Goal: Task Accomplishment & Management: Manage account settings

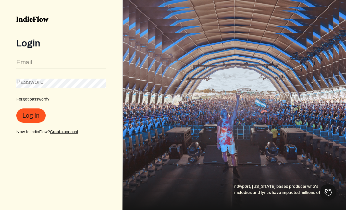
type input "[EMAIL_ADDRESS][DOMAIN_NAME]"
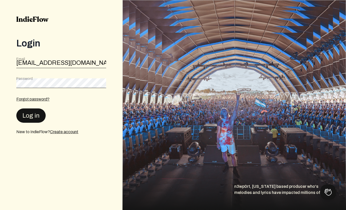
click at [31, 117] on button "Log in" at bounding box center [30, 115] width 29 height 14
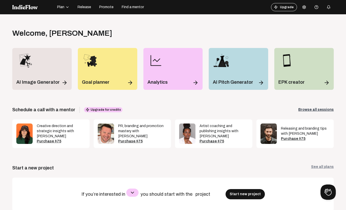
click at [62, 6] on span "Plan" at bounding box center [60, 7] width 7 height 5
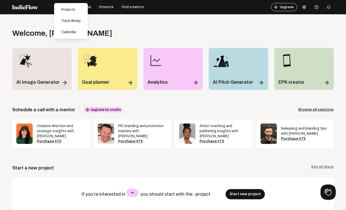
scroll to position [1, 0]
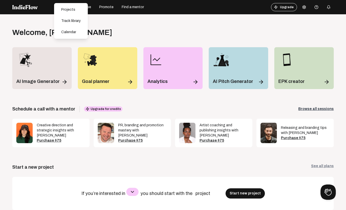
click at [46, 19] on div "Open menu Welcome , [PERSON_NAME] Log out Get the full experience on desktop! U…" at bounding box center [173, 119] width 346 height 210
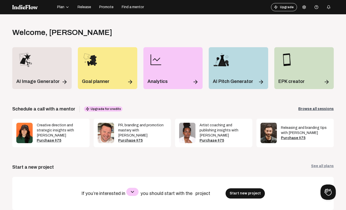
click at [67, 9] on icon "button" at bounding box center [67, 7] width 4 height 4
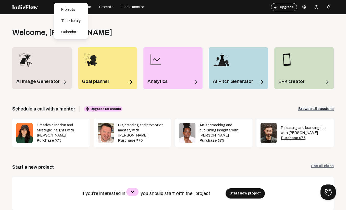
click at [156, 21] on div "Open menu Welcome , [PERSON_NAME] Log out Get the full experience on desktop! U…" at bounding box center [173, 119] width 346 height 210
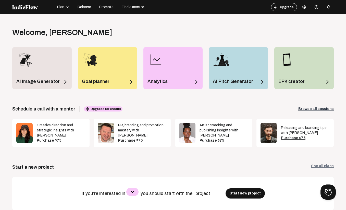
click at [302, 8] on icon at bounding box center [303, 6] width 3 height 3
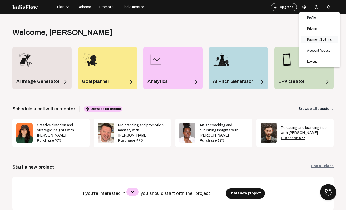
click at [312, 41] on link "Payment Settings" at bounding box center [319, 39] width 37 height 7
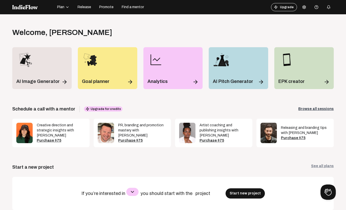
click at [55, 13] on nav "Plan Release Promote Find a mentor Upgrade Help center" at bounding box center [173, 7] width 346 height 14
